Goal: Transaction & Acquisition: Purchase product/service

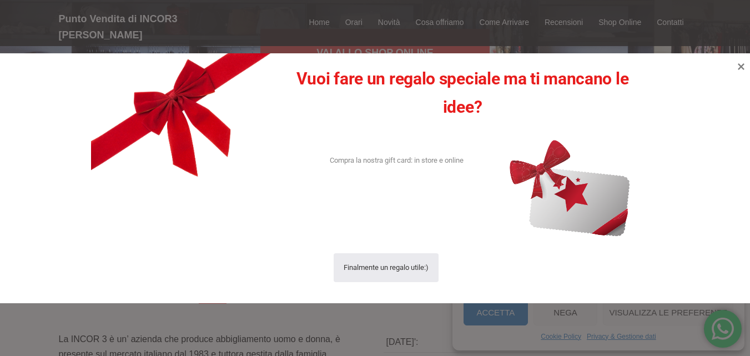
scroll to position [133, 0]
click at [698, 56] on div "Vuoi fare un regalo speciale ma ti mancano le idee? Compra la nostra gift card:…" at bounding box center [375, 178] width 750 height 250
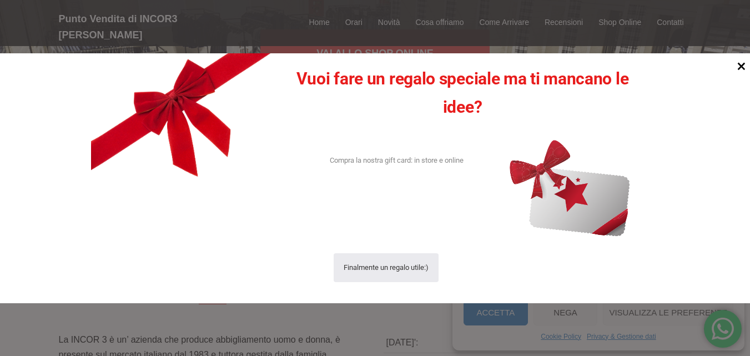
click at [742, 66] on icon at bounding box center [742, 66] width 8 height 8
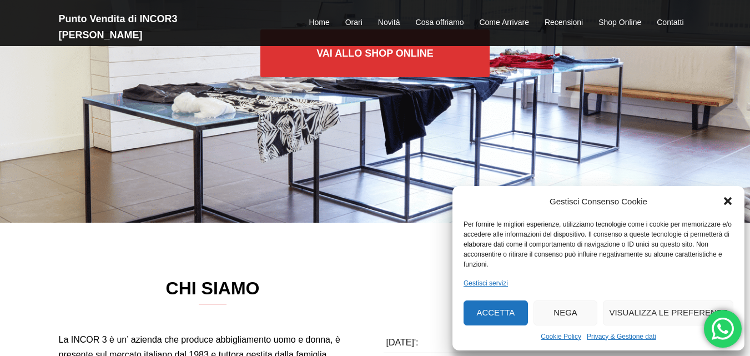
click at [729, 199] on icon "Chiudi la finestra di dialogo" at bounding box center [728, 202] width 8 height 8
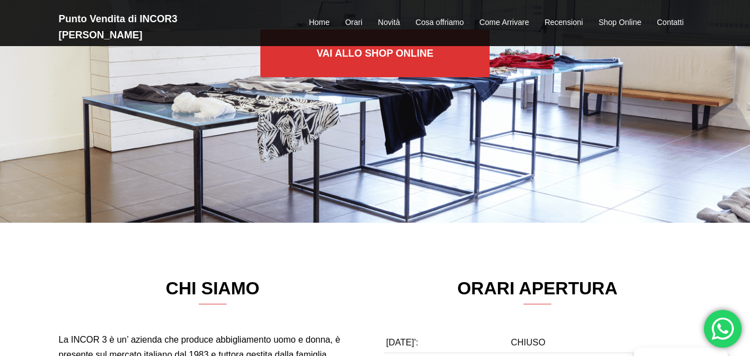
click at [729, 199] on div "Vai allo SHOP ONLINE" at bounding box center [375, 45] width 750 height 356
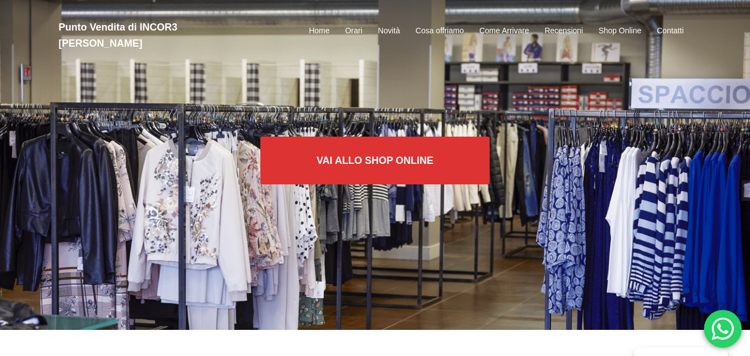
scroll to position [0, 0]
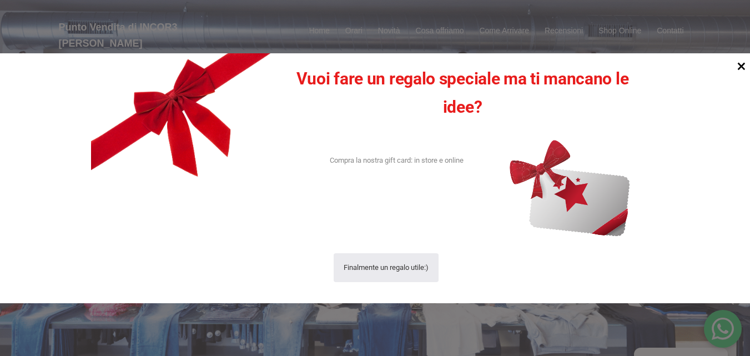
click at [739, 68] on icon at bounding box center [742, 66] width 8 height 8
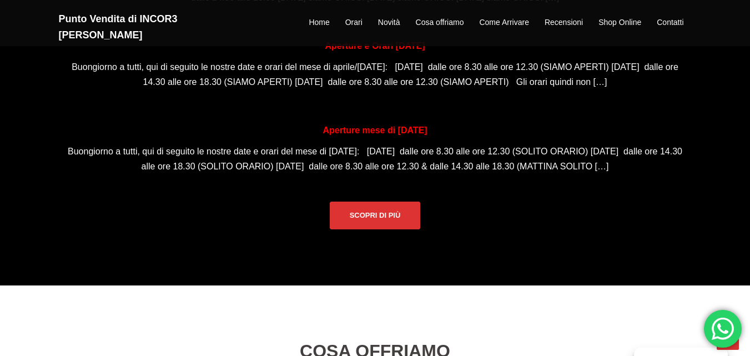
scroll to position [840, 0]
